Goal: Task Accomplishment & Management: Complete application form

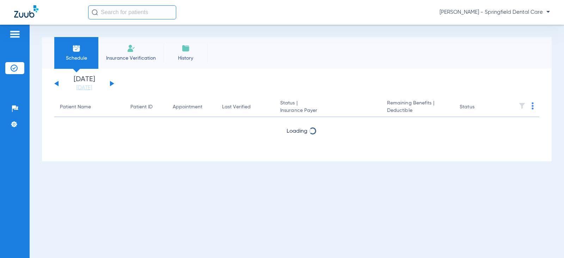
click at [117, 13] on input "text" at bounding box center [132, 12] width 88 height 14
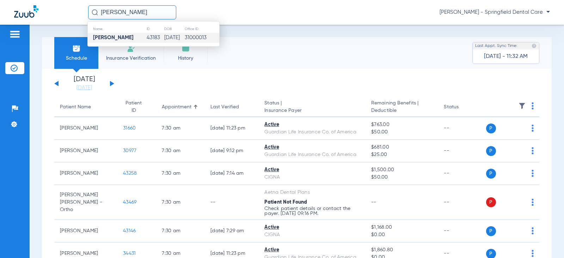
type input "[PERSON_NAME]"
click at [124, 38] on strong "[PERSON_NAME]" at bounding box center [113, 37] width 41 height 5
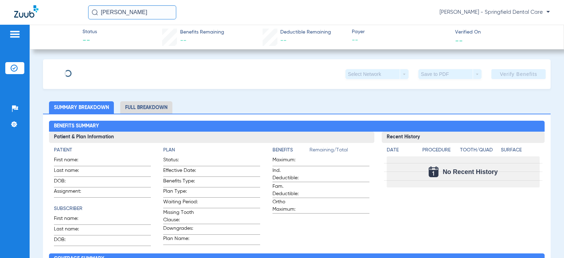
type input "[PERSON_NAME]"
type input "[DATE]"
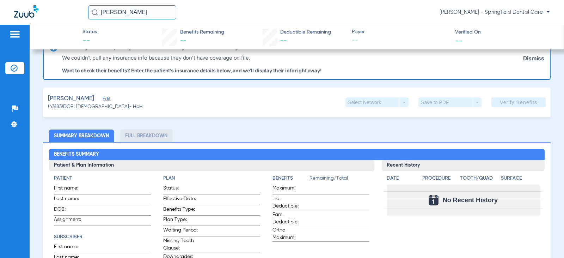
scroll to position [35, 0]
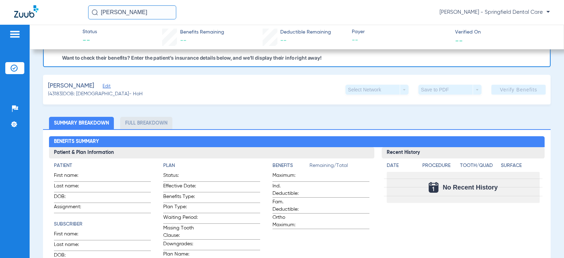
click at [111, 83] on div "[PERSON_NAME]" at bounding box center [95, 85] width 95 height 9
click at [109, 87] on span "Edit" at bounding box center [106, 87] width 6 height 7
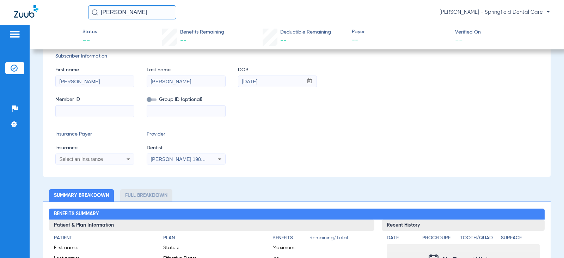
scroll to position [106, 0]
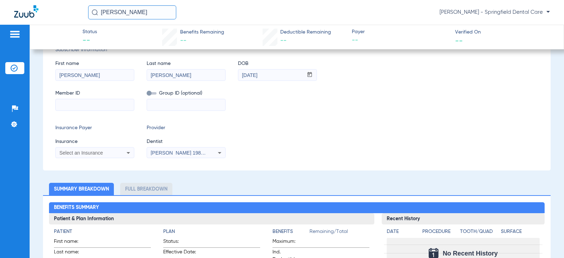
click at [84, 106] on input at bounding box center [95, 104] width 78 height 11
click at [98, 101] on input at bounding box center [95, 104] width 78 height 11
type input "024128767"
click at [106, 153] on div "Select an Insurance" at bounding box center [87, 152] width 57 height 5
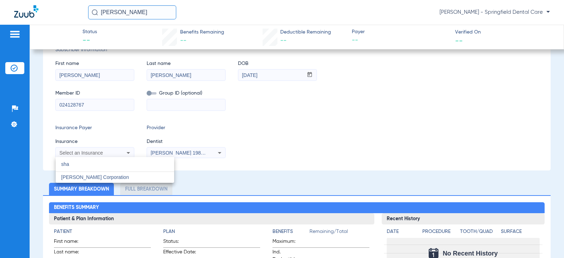
type input "sha"
click at [106, 153] on div at bounding box center [282, 129] width 564 height 258
click at [93, 148] on mat-select "Select an Insurance" at bounding box center [94, 152] width 79 height 11
click at [91, 152] on span "Select an Insurance" at bounding box center [81, 153] width 44 height 6
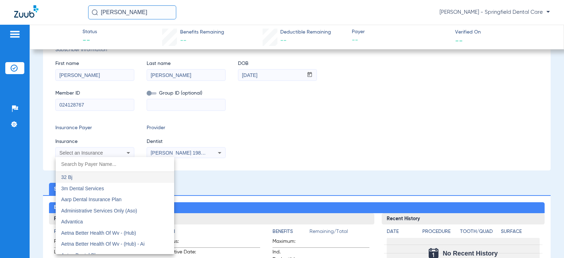
click at [81, 162] on input "dropdown search" at bounding box center [115, 164] width 118 height 14
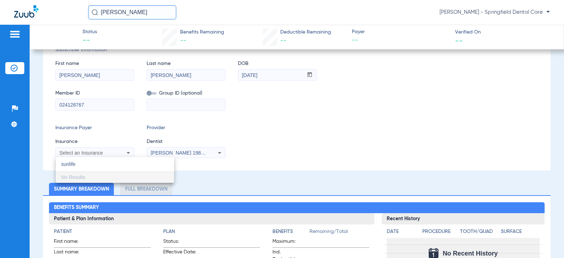
drag, startPoint x: 81, startPoint y: 162, endPoint x: 122, endPoint y: 96, distance: 78.2
click at [56, 164] on input "sunlife" at bounding box center [115, 164] width 118 height 14
type input "sunlife"
click at [126, 156] on div at bounding box center [282, 129] width 564 height 258
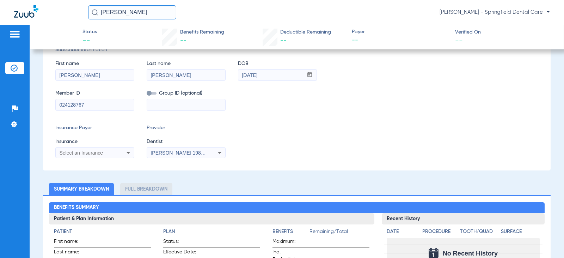
click at [100, 153] on span "Select an Insurance" at bounding box center [81, 153] width 44 height 6
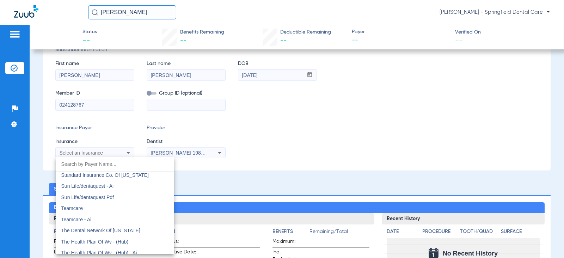
scroll to position [3844, 0]
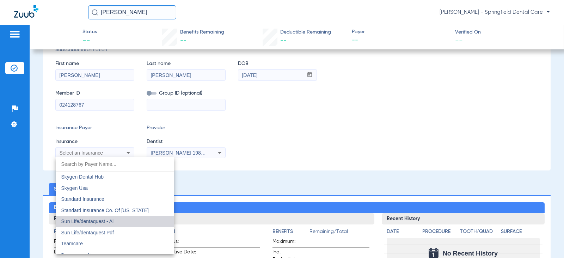
click at [123, 224] on mat-option "Sun Life/dentaquest - Ai" at bounding box center [115, 221] width 118 height 11
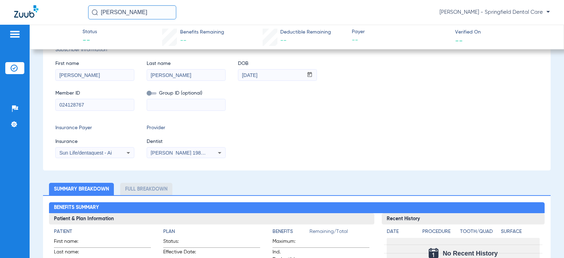
click at [174, 145] on span "Dentist" at bounding box center [186, 141] width 79 height 7
click at [174, 149] on div "[PERSON_NAME] 1982829420" at bounding box center [186, 152] width 78 height 8
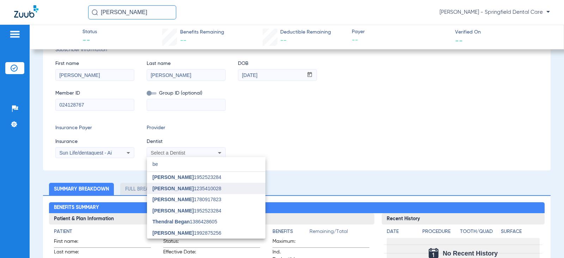
type input "be"
click at [174, 183] on mat-option "[PERSON_NAME] 1235410028" at bounding box center [206, 188] width 118 height 11
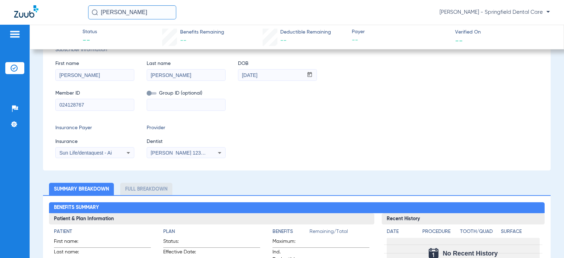
scroll to position [0, 0]
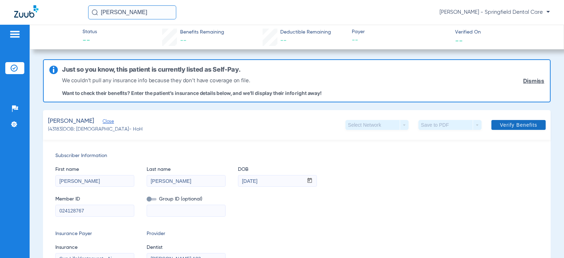
click at [517, 125] on span "Verify Benefits" at bounding box center [518, 125] width 37 height 6
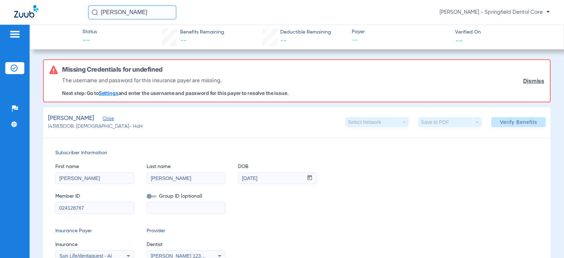
scroll to position [35, 0]
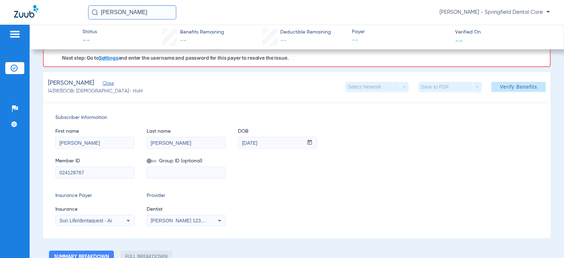
drag, startPoint x: 112, startPoint y: 174, endPoint x: 52, endPoint y: 176, distance: 60.0
click at [52, 176] on div "Subscriber Information First name [PERSON_NAME] Last name [PERSON_NAME] DOB mm …" at bounding box center [297, 170] width 508 height 136
click at [127, 219] on icon at bounding box center [128, 220] width 8 height 8
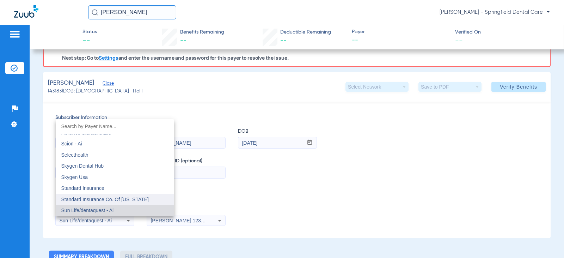
scroll to position [3852, 0]
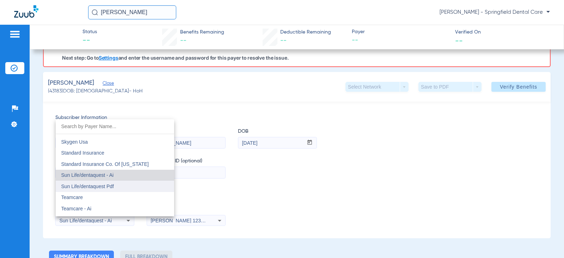
click at [129, 188] on mat-option "Sun Life/dentaquest Pdf" at bounding box center [115, 186] width 118 height 11
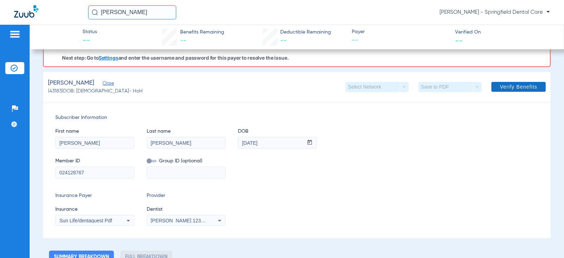
click at [506, 89] on span "Verify Benefits" at bounding box center [518, 87] width 37 height 6
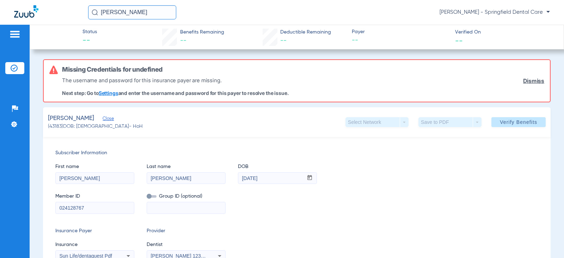
scroll to position [71, 0]
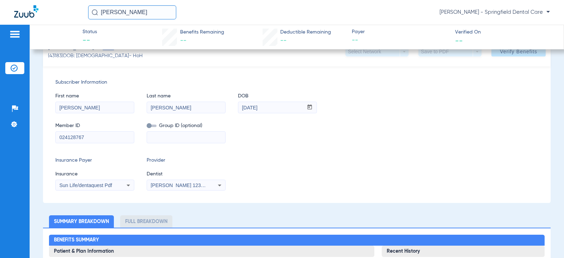
click at [97, 185] on span "Sun Life/dentaquest Pdf" at bounding box center [85, 185] width 53 height 6
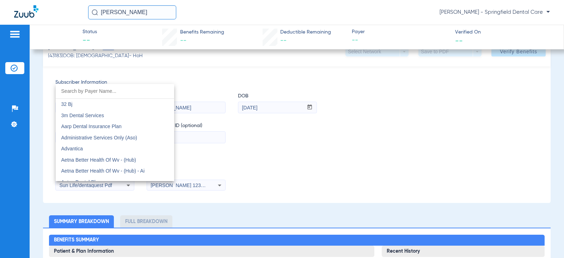
scroll to position [3828, 0]
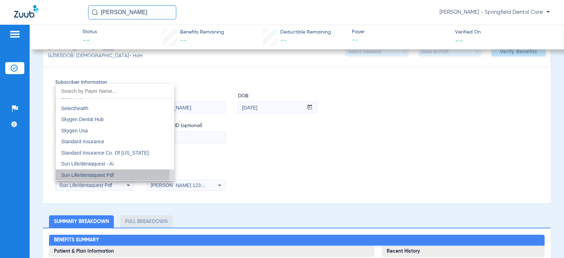
click at [92, 170] on mat-option "Sun Life/dentaquest Pdf" at bounding box center [115, 174] width 118 height 11
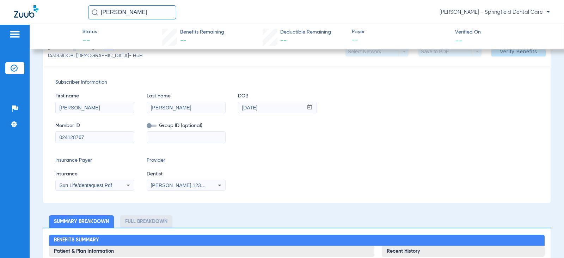
click at [96, 180] on mat-select "Sun Life/dentaquest Pdf" at bounding box center [94, 184] width 79 height 11
click at [96, 189] on mat-select "Sun Life/dentaquest Pdf" at bounding box center [94, 184] width 79 height 11
click at [96, 186] on span "Sun Life/dentaquest Pdf" at bounding box center [85, 185] width 53 height 6
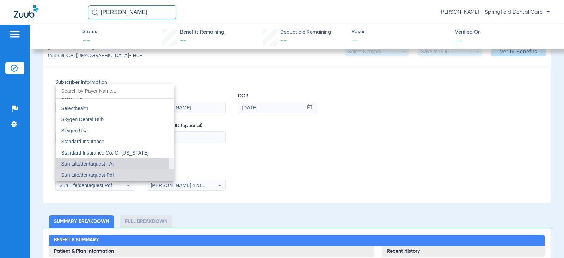
click at [96, 166] on span "Sun Life/dentaquest - Ai" at bounding box center [87, 164] width 53 height 6
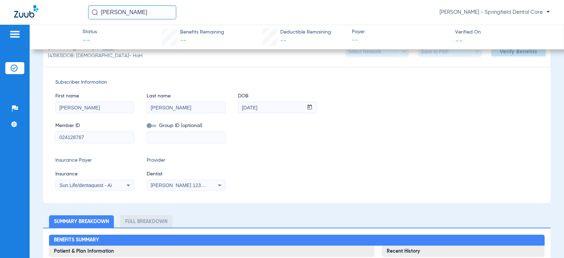
scroll to position [35, 0]
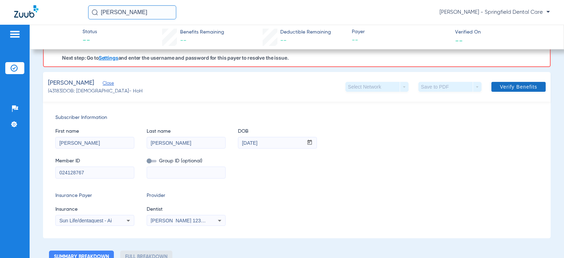
click at [498, 91] on span at bounding box center [519, 86] width 54 height 17
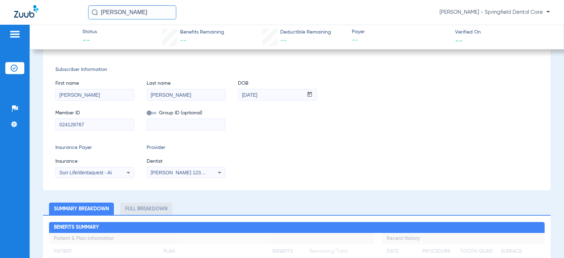
scroll to position [0, 0]
